Goal: Navigation & Orientation: Find specific page/section

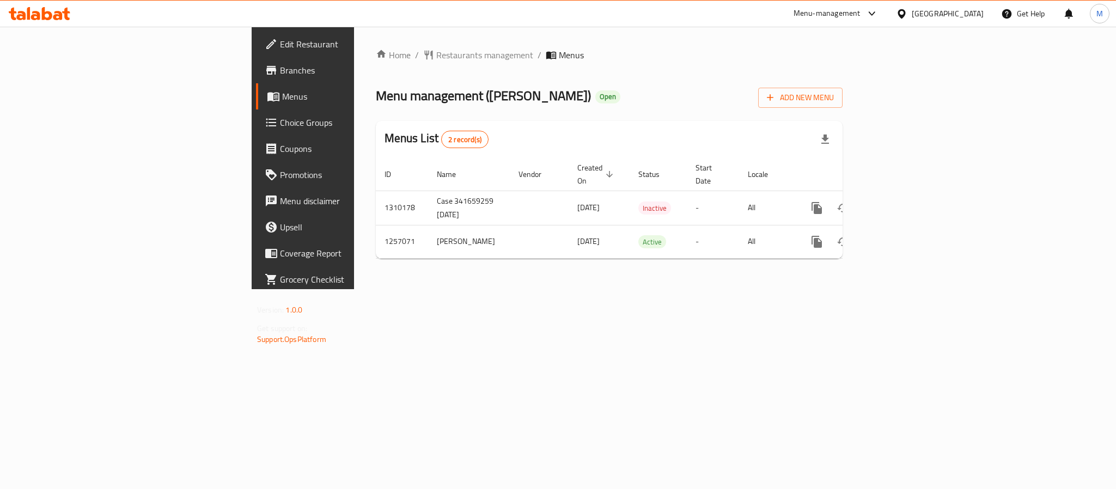
click at [864, 289] on div "Home / Restaurants management / Menus Menu management ( Andra ) Open Add New Me…" at bounding box center [609, 158] width 510 height 262
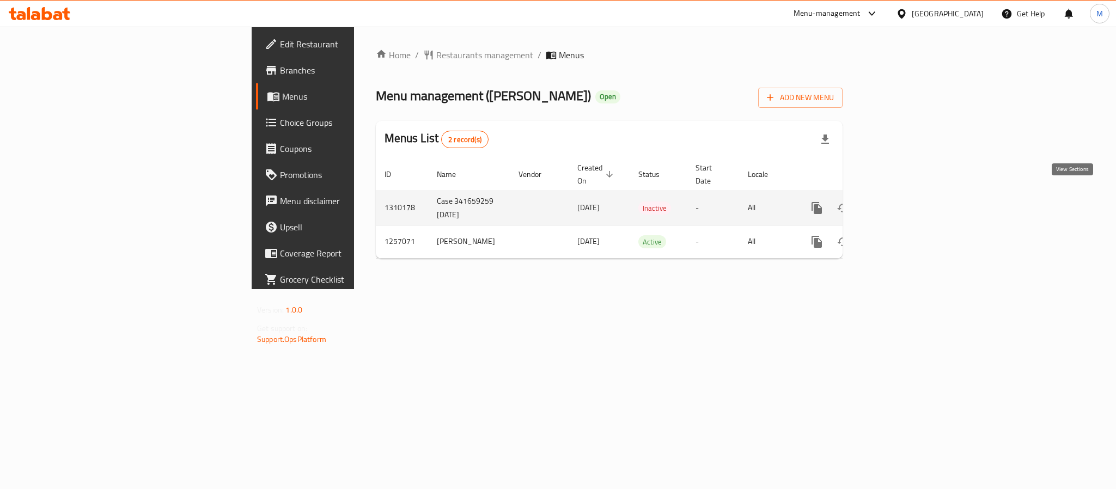
click at [902, 201] on icon "enhanced table" at bounding box center [895, 207] width 13 height 13
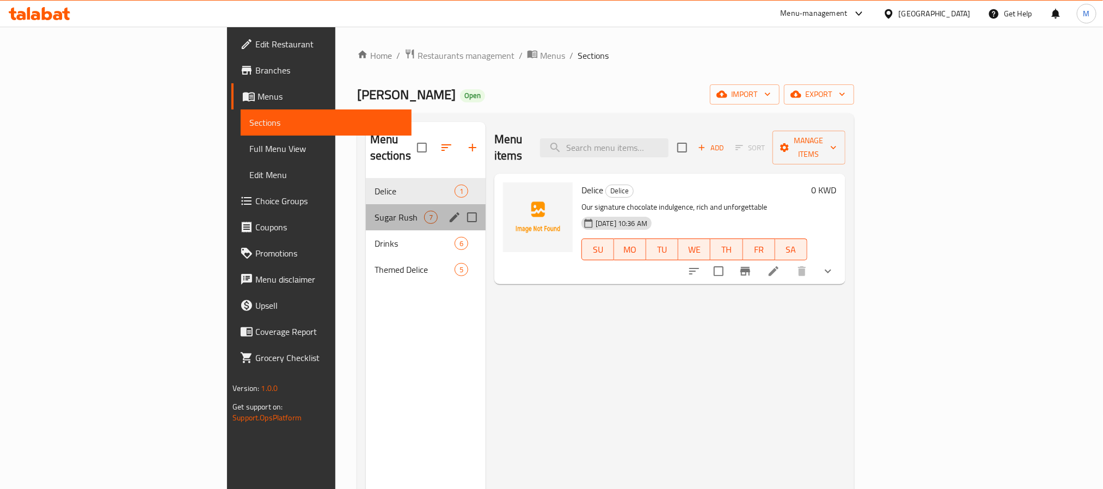
click at [366, 204] on div "Sugar Rush 7" at bounding box center [426, 217] width 120 height 26
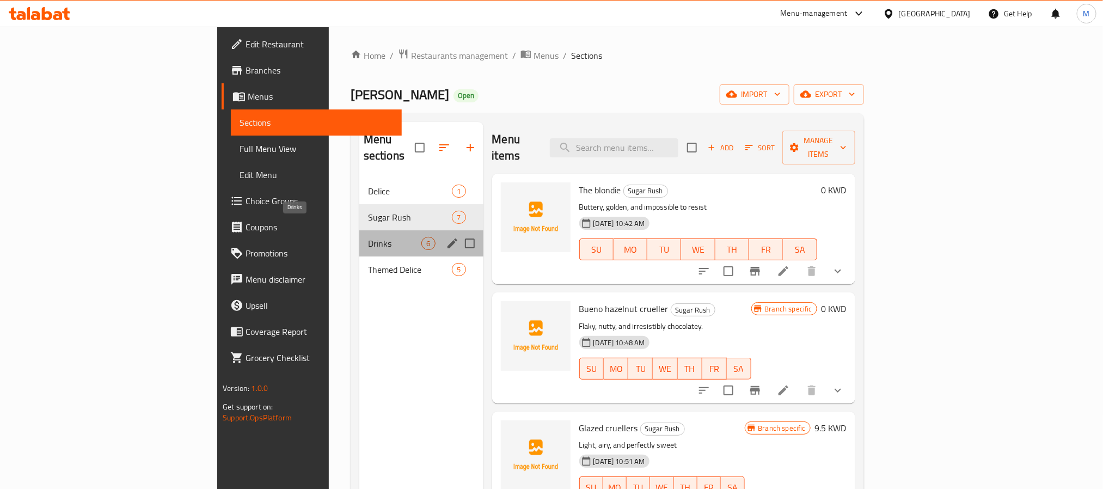
click at [368, 237] on span "Drinks" at bounding box center [395, 243] width 54 height 13
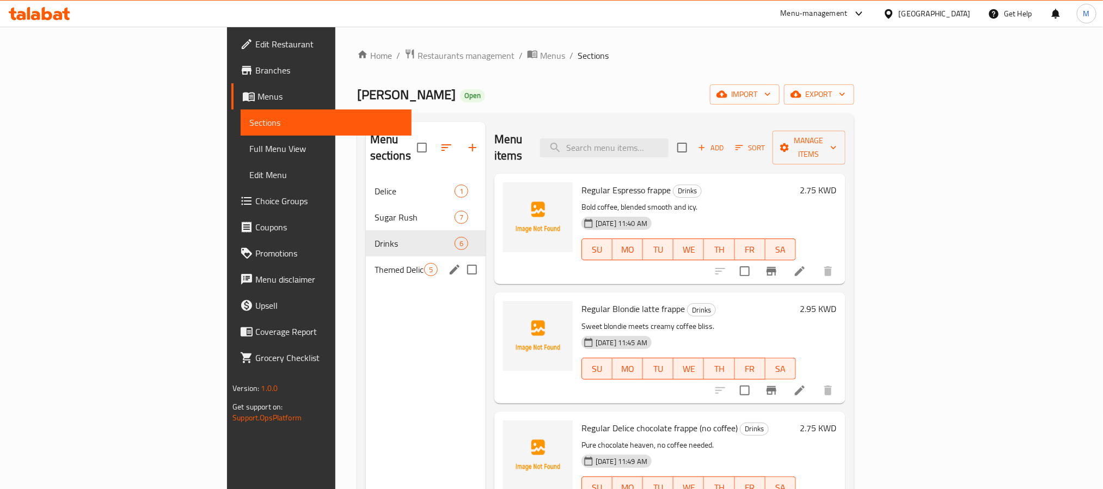
click at [366, 256] on div "Themed Delice 5" at bounding box center [426, 269] width 120 height 26
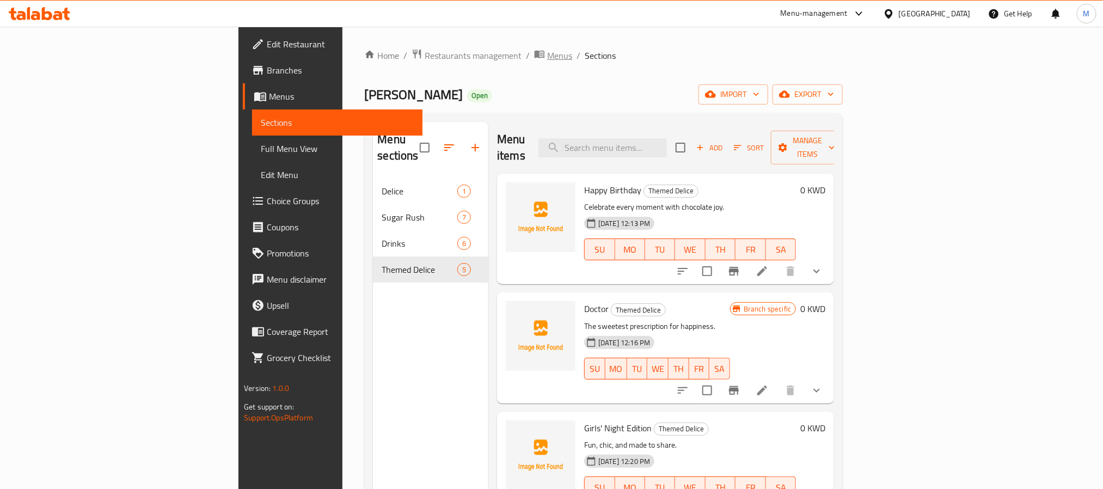
click at [547, 56] on span "Menus" at bounding box center [559, 55] width 25 height 13
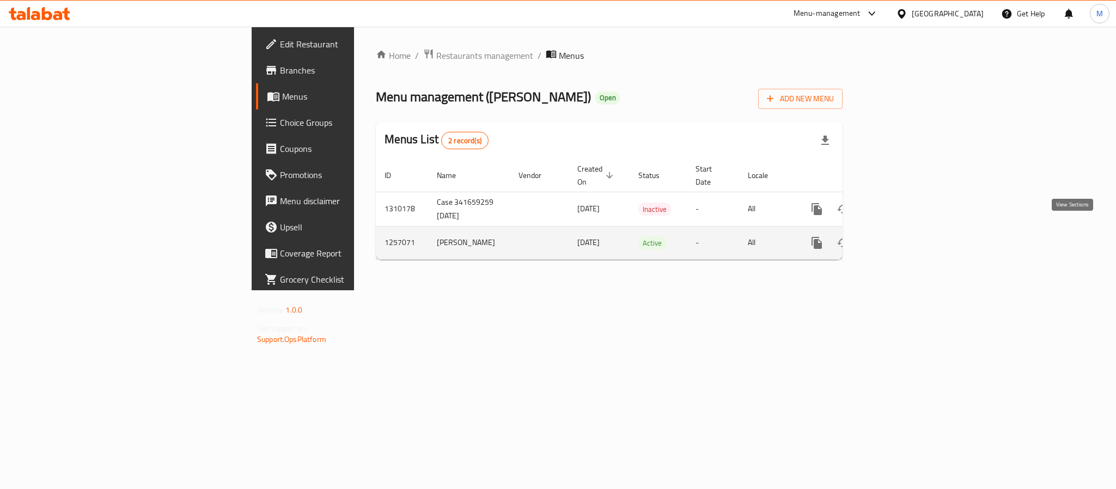
click at [908, 233] on link "enhanced table" at bounding box center [895, 243] width 26 height 26
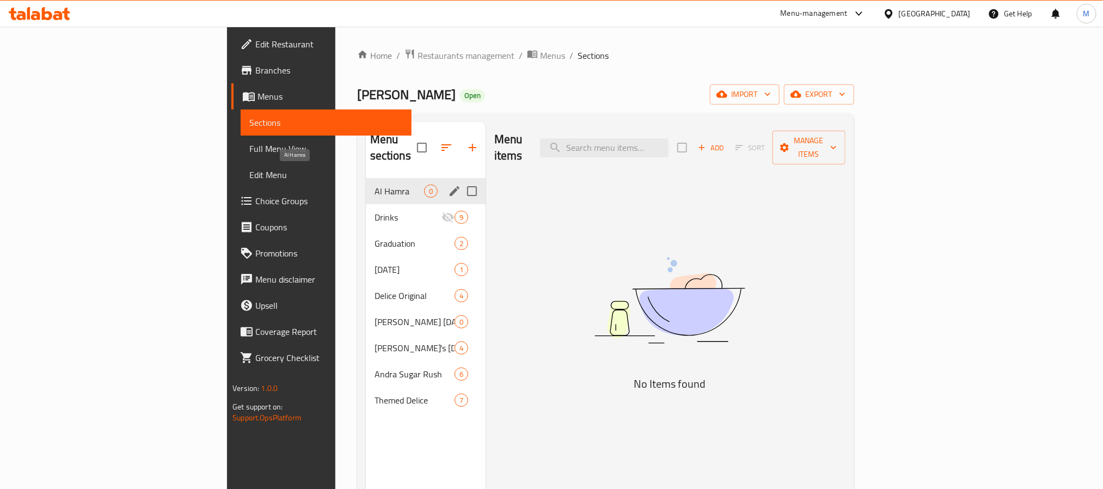
click at [375, 185] on span "Al Hamra" at bounding box center [400, 191] width 50 height 13
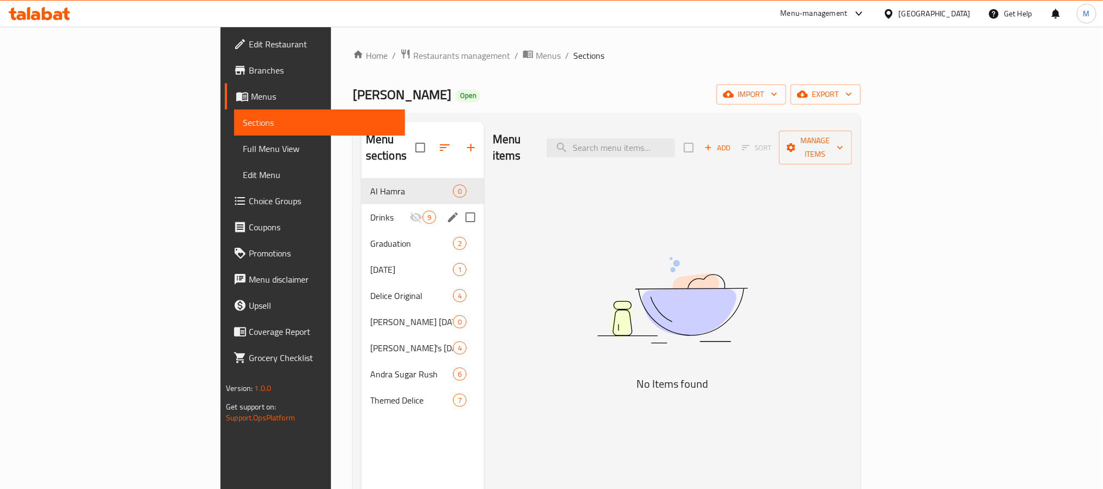
click at [362, 212] on div "Drinks 9" at bounding box center [423, 217] width 123 height 26
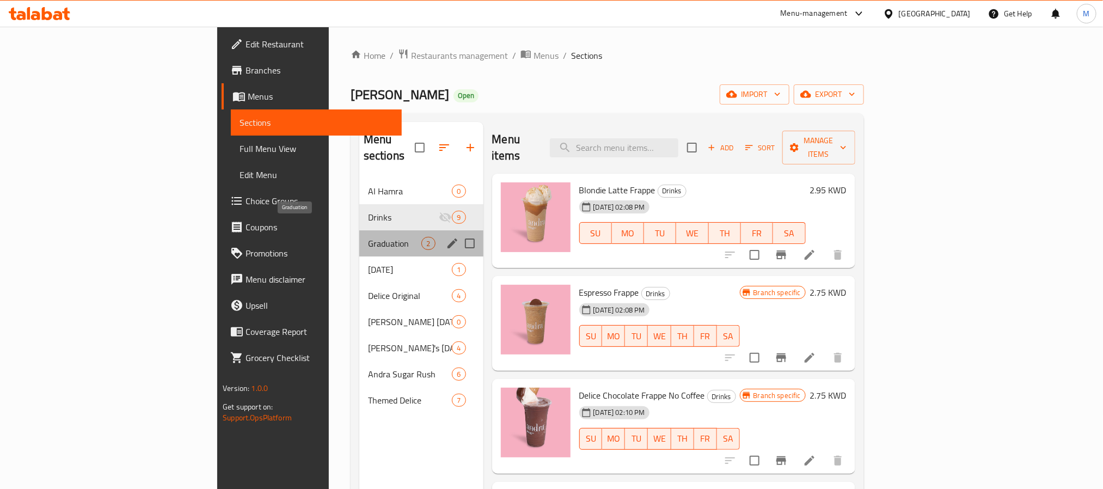
click at [368, 237] on span "Graduation" at bounding box center [395, 243] width 54 height 13
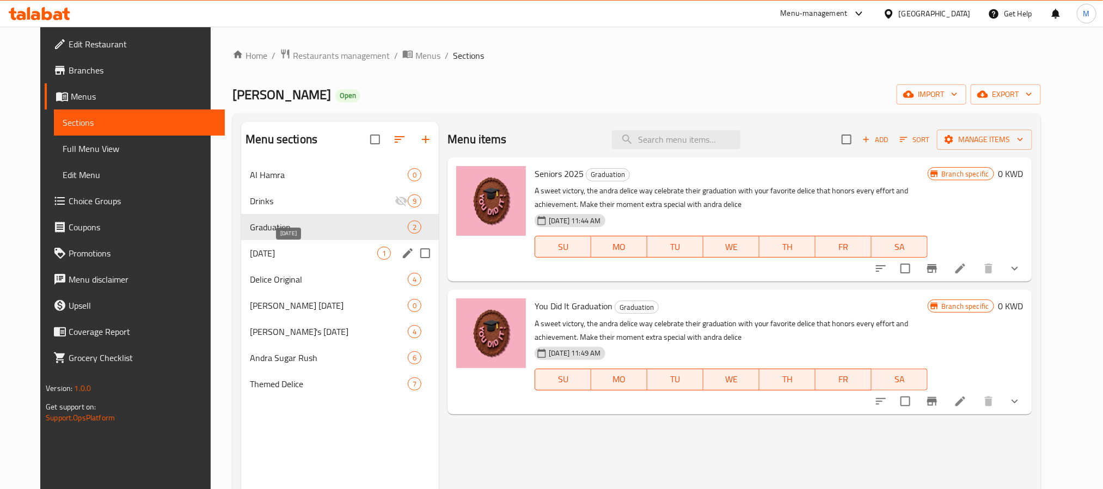
click at [275, 249] on span "Father's Day" at bounding box center [313, 253] width 127 height 13
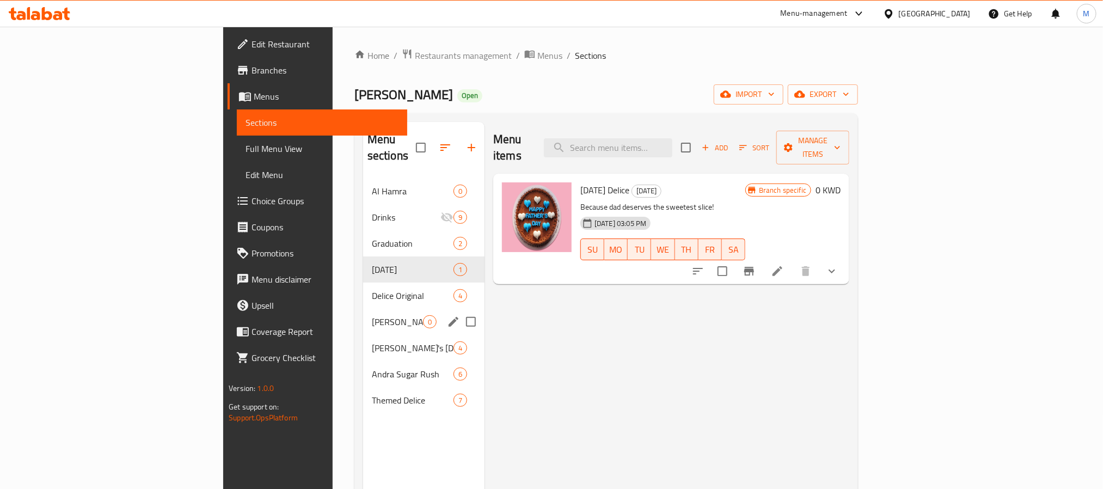
click at [363, 309] on div "Andra National Day 0" at bounding box center [423, 322] width 121 height 26
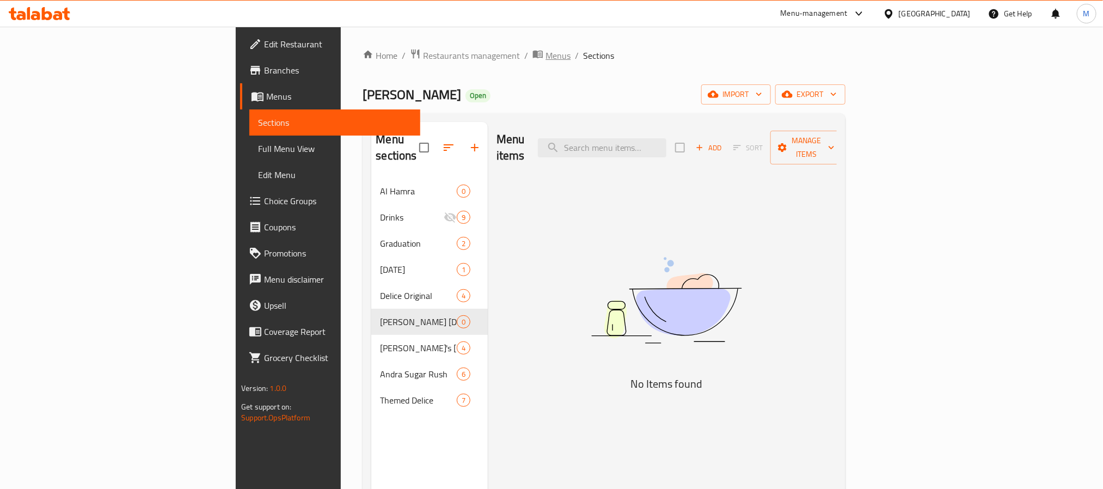
click at [546, 61] on span "Menus" at bounding box center [558, 55] width 25 height 13
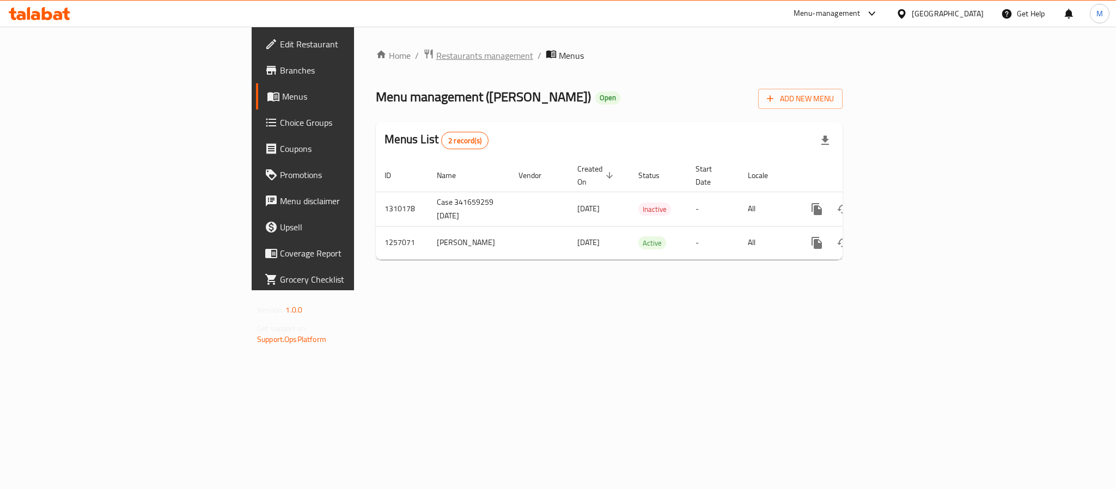
click at [436, 59] on span "Restaurants management" at bounding box center [484, 55] width 97 height 13
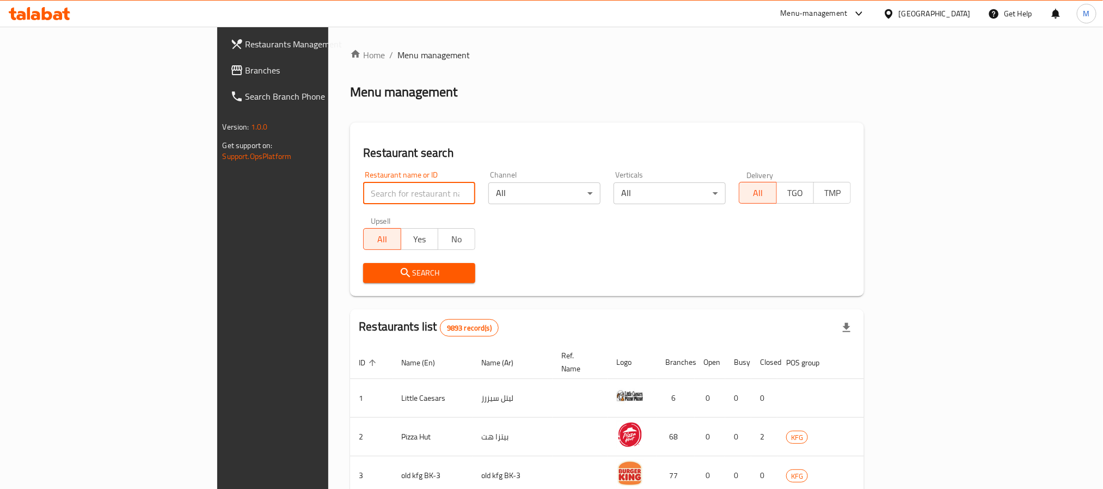
click at [363, 188] on input "search" at bounding box center [419, 193] width 112 height 22
paste input "604001"
type input "604001"
click button "Search" at bounding box center [419, 273] width 112 height 20
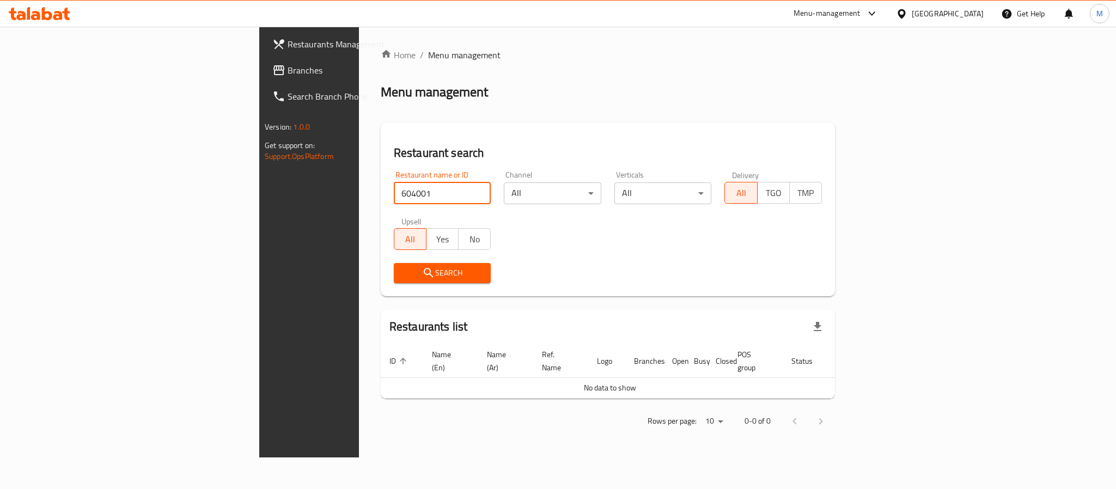
click at [288, 68] on span "Branches" at bounding box center [362, 70] width 149 height 13
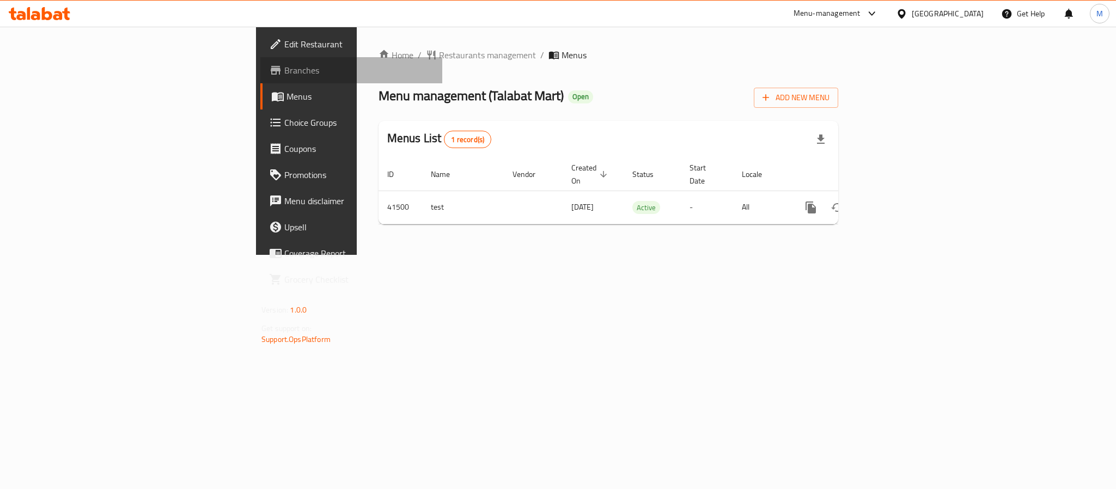
click at [284, 69] on span "Branches" at bounding box center [358, 70] width 149 height 13
